Goal: Navigation & Orientation: Find specific page/section

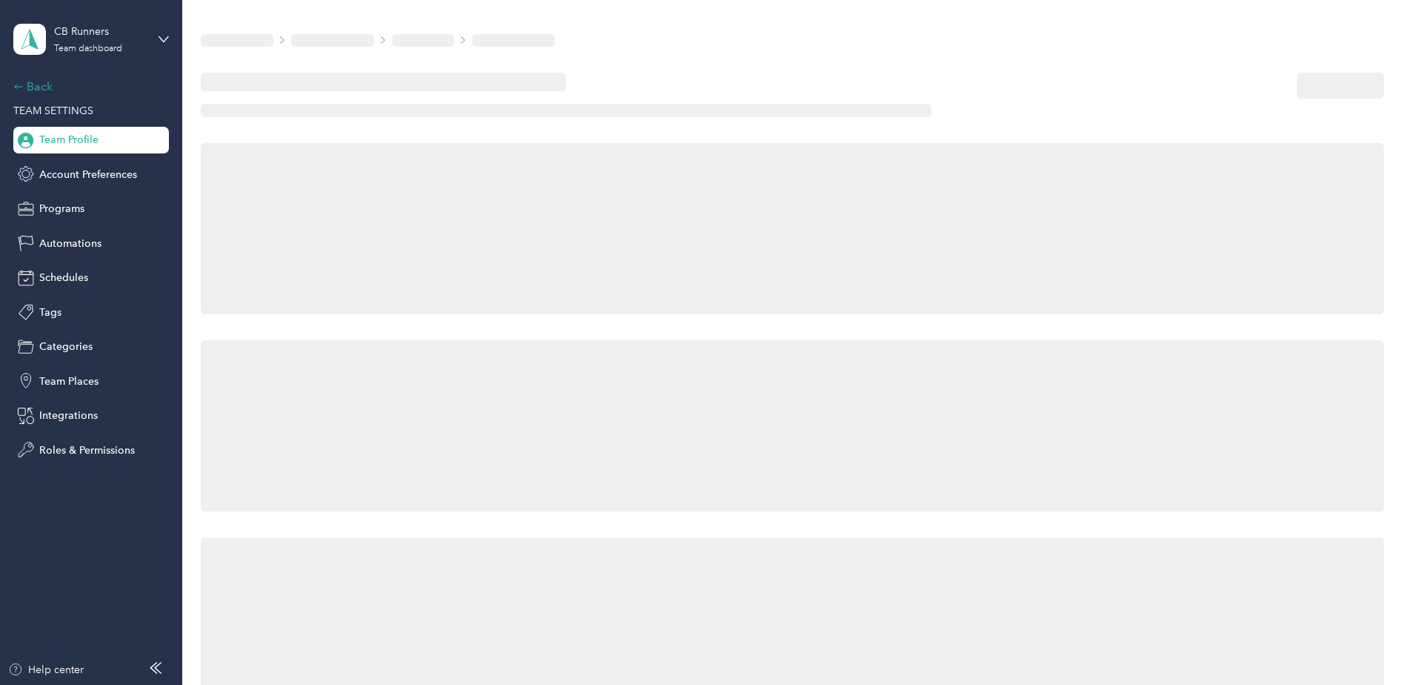
click at [33, 86] on div "Back" at bounding box center [87, 87] width 148 height 18
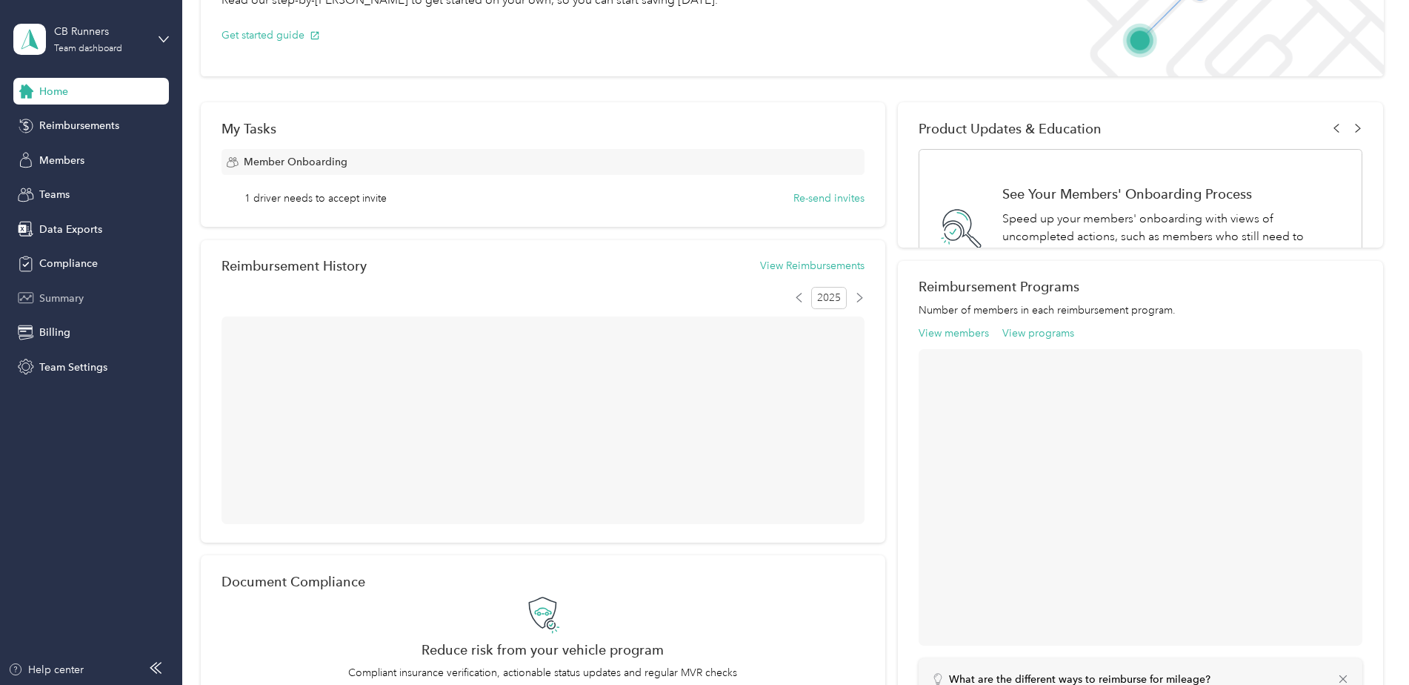
scroll to position [73, 0]
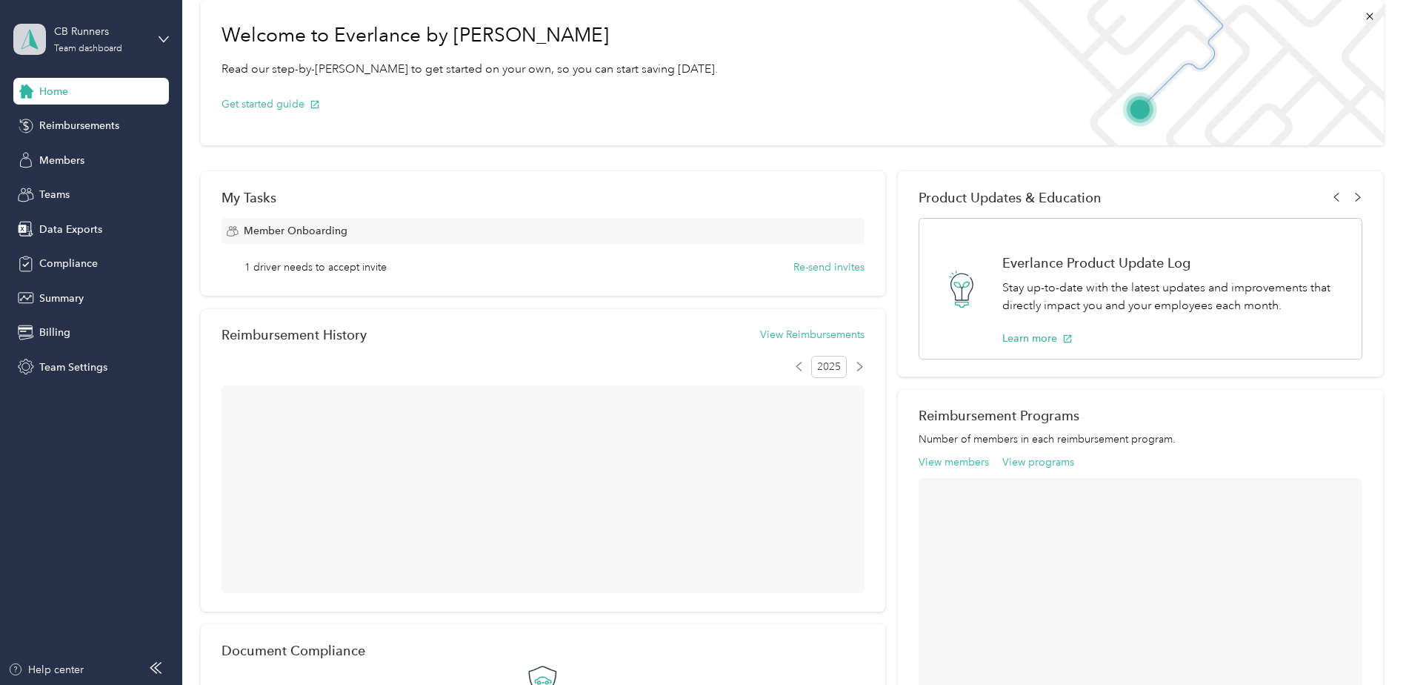
click at [32, 50] on span at bounding box center [29, 39] width 33 height 31
click at [89, 129] on div "Team dashboard" at bounding box center [169, 122] width 291 height 26
click at [243, 104] on button "Get started guide" at bounding box center [271, 104] width 99 height 16
